Goal: Information Seeking & Learning: Understand process/instructions

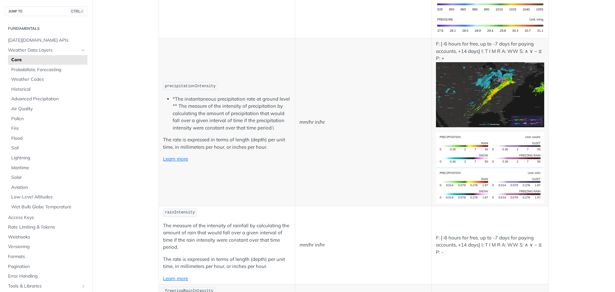
scroll to position [1344, 0]
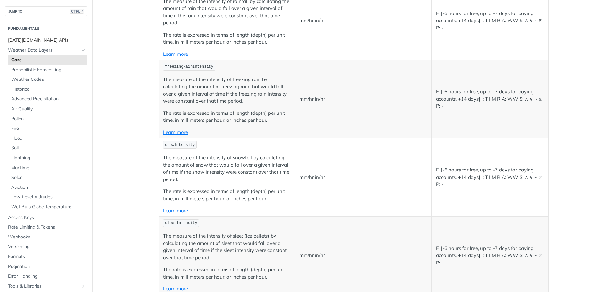
click at [50, 39] on span "[DATE][DOMAIN_NAME] APIs" at bounding box center [47, 40] width 78 height 6
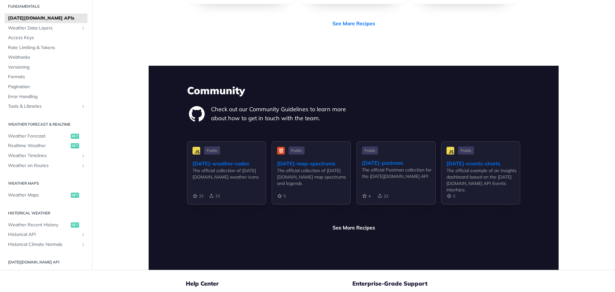
scroll to position [1440, 0]
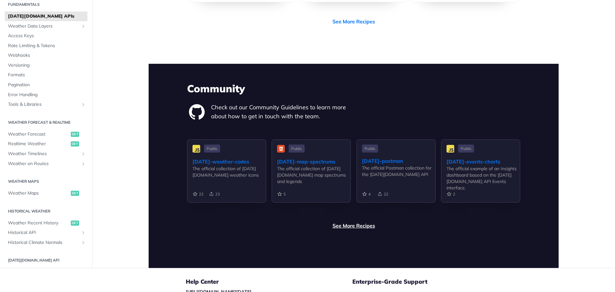
click at [367, 221] on link "See More Recipes" at bounding box center [353, 225] width 43 height 8
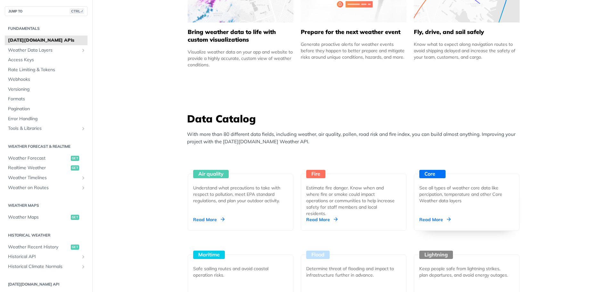
scroll to position [590, 0]
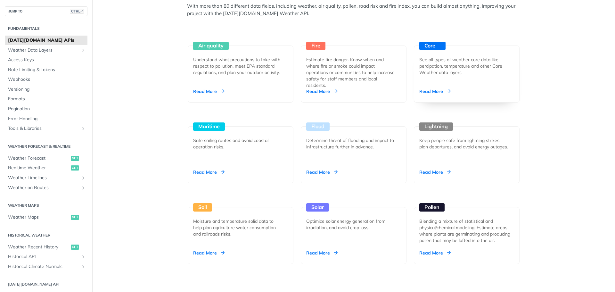
click at [429, 88] on div "Read More" at bounding box center [434, 91] width 31 height 6
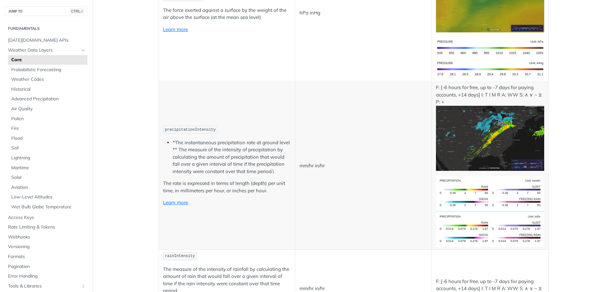
scroll to position [1088, 0]
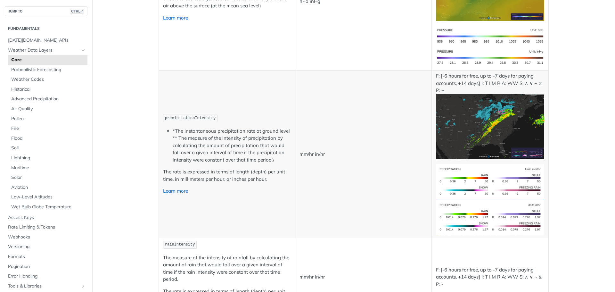
click at [167, 193] on link "Learn more" at bounding box center [175, 191] width 25 height 6
click at [42, 41] on span "[DATE][DOMAIN_NAME] APIs" at bounding box center [47, 40] width 78 height 6
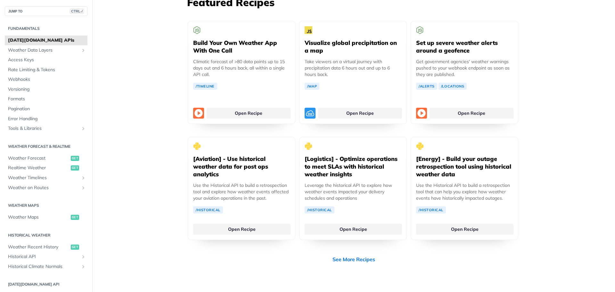
scroll to position [1216, 0]
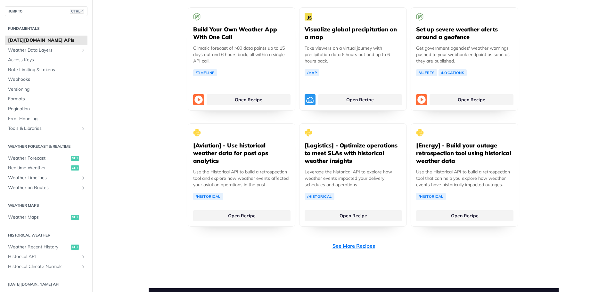
click at [364, 242] on link "See More Recipes" at bounding box center [353, 246] width 43 height 8
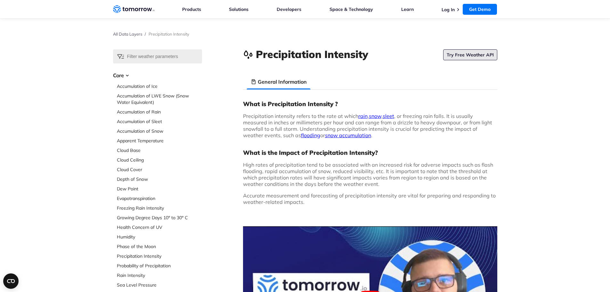
click at [478, 51] on link "Try Free Weather API" at bounding box center [470, 54] width 54 height 11
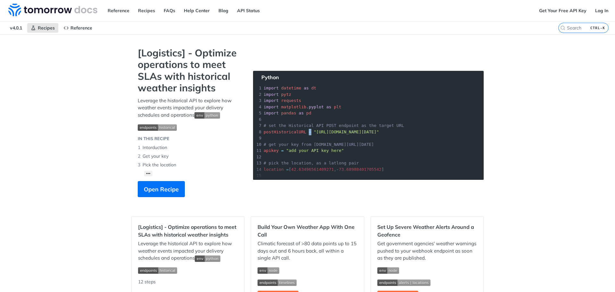
click at [303, 131] on section "[Logistics] - Optimize operations to meet SLAs with historical weather insights…" at bounding box center [307, 128] width 352 height 163
drag, startPoint x: 262, startPoint y: 86, endPoint x: 284, endPoint y: 93, distance: 23.4
click at [284, 93] on section "[Logistics] - Optimize operations to meet SLAs with historical weather insights…" at bounding box center [307, 128] width 352 height 163
click at [292, 82] on section "[Logistics] - Optimize operations to meet SLAs with historical weather insights…" at bounding box center [307, 128] width 352 height 163
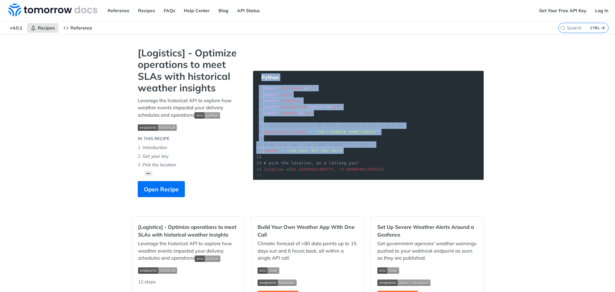
drag, startPoint x: 268, startPoint y: 77, endPoint x: 435, endPoint y: 150, distance: 182.6
click at [435, 150] on section "[Logistics] - Optimize operations to meet SLAs with historical weather insights…" at bounding box center [307, 128] width 352 height 163
copy div "Python xxxxxxxxxx 66 print ( 'done' ) 1 import datetime as dt 2 import pytz 3 i…"
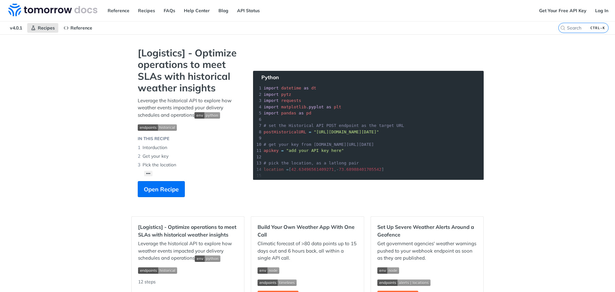
click at [302, 97] on section "[Logistics] - Optimize operations to meet SLAs with historical weather insights…" at bounding box center [307, 128] width 352 height 163
drag, startPoint x: 310, startPoint y: 113, endPoint x: 250, endPoint y: 86, distance: 65.9
click at [250, 86] on section "[Logistics] - Optimize operations to meet SLAs with historical weather insights…" at bounding box center [307, 128] width 352 height 163
drag, startPoint x: 411, startPoint y: 34, endPoint x: 410, endPoint y: 39, distance: 5.3
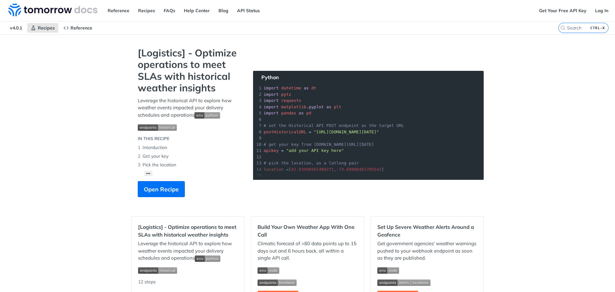
drag, startPoint x: 305, startPoint y: 113, endPoint x: 259, endPoint y: 87, distance: 53.3
click at [259, 87] on section "[Logistics] - Optimize operations to meet SLAs with historical weather insights…" at bounding box center [307, 128] width 352 height 163
copy div "import datetime as dt 2 import pytz 3 import requests 4 import matplotlib . pyp…"
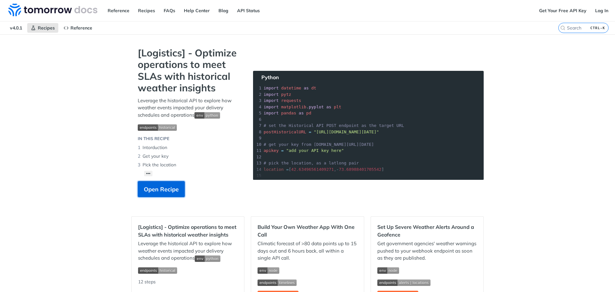
click at [151, 188] on span "Open Recipe" at bounding box center [161, 189] width 35 height 9
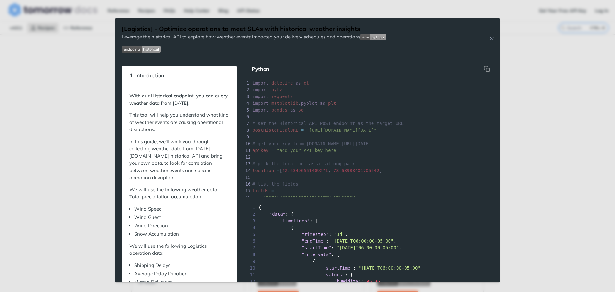
click at [376, 117] on pre "​" at bounding box center [427, 116] width 353 height 7
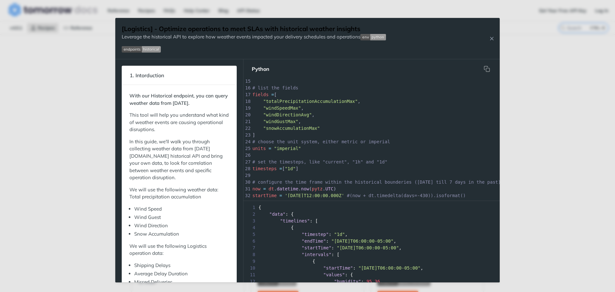
scroll to position [32, 0]
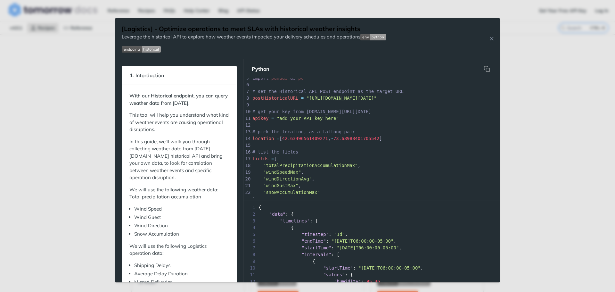
type textarea "# set the Historical API POST endpoint as the target URL postHistoricalURL = "h…"
click at [401, 141] on pre "location = [ 42.63496561409271 , - 73.68988401705542 ]" at bounding box center [427, 138] width 353 height 7
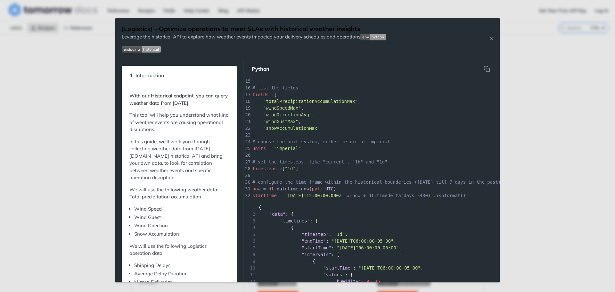
scroll to position [64, 0]
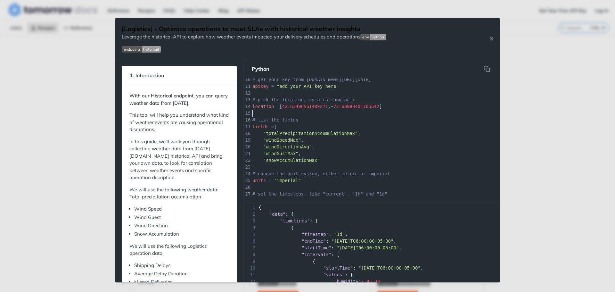
click at [331, 113] on pre "​" at bounding box center [427, 113] width 353 height 7
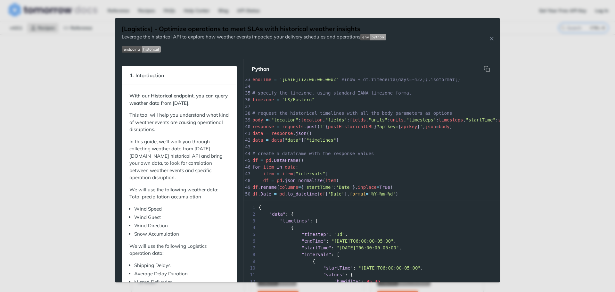
scroll to position [0, 0]
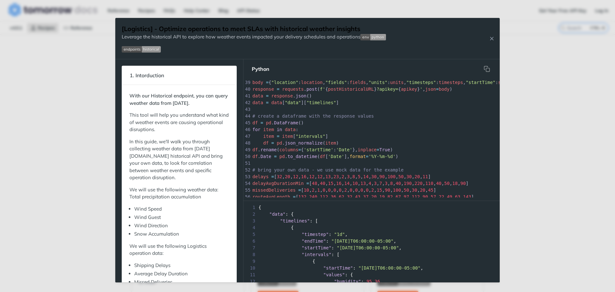
type textarea "# list the fields fields = [ "totalPrecipitationAccumulationMax", "windSpeedMax…"
click at [420, 153] on pre "df . Date = pd . to_datetime ( df [ 'Date' ], format = '%Y-%m-%d' )" at bounding box center [431, 156] width 361 height 7
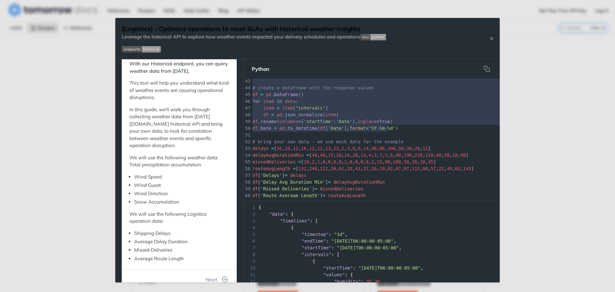
scroll to position [316, 0]
